Goal: Information Seeking & Learning: Learn about a topic

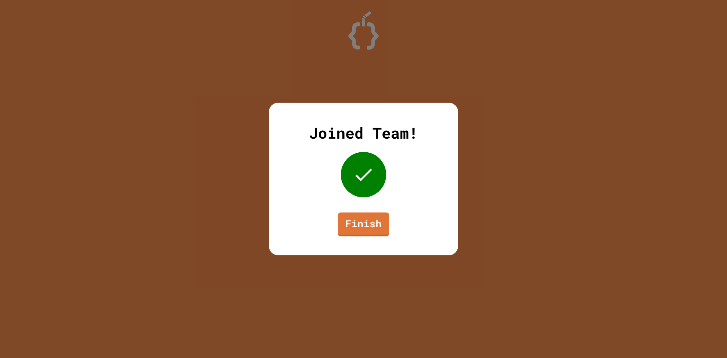
click at [375, 222] on link "Finish" at bounding box center [363, 224] width 51 height 24
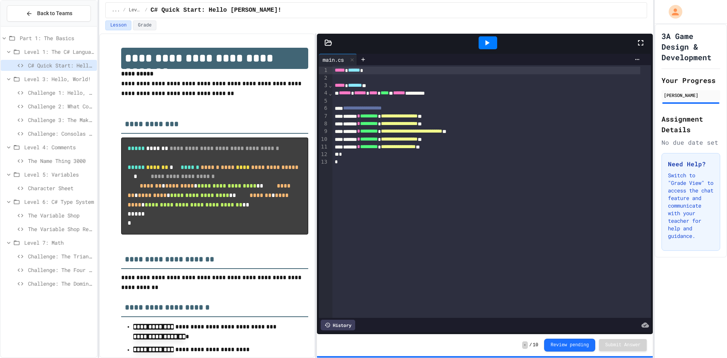
click at [67, 268] on span "Challenge: The Four Sisters and the Duckbear" at bounding box center [61, 270] width 66 height 8
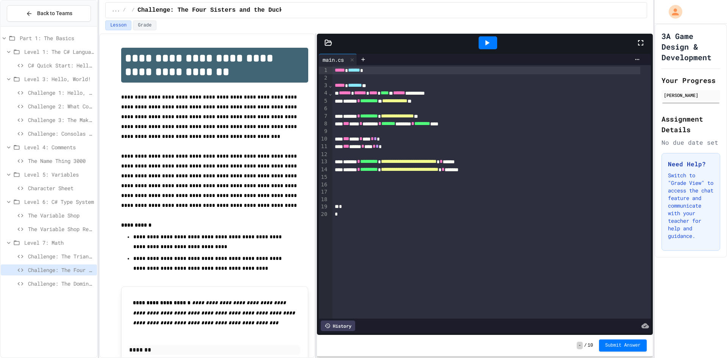
click at [64, 285] on span "Challenge: The Dominion of Kings" at bounding box center [61, 283] width 66 height 8
